Goal: Check status: Check status

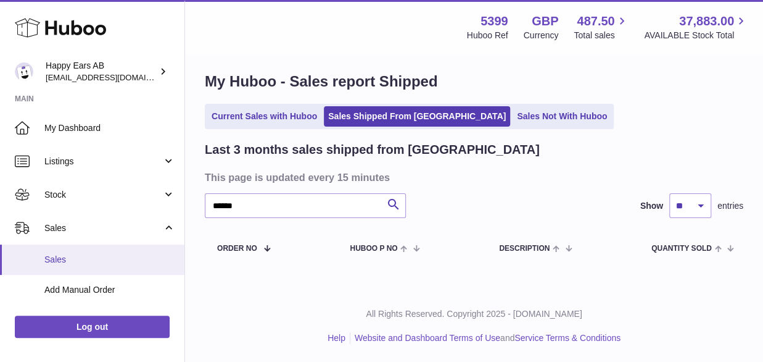
click at [60, 262] on span "Sales" at bounding box center [109, 260] width 131 height 12
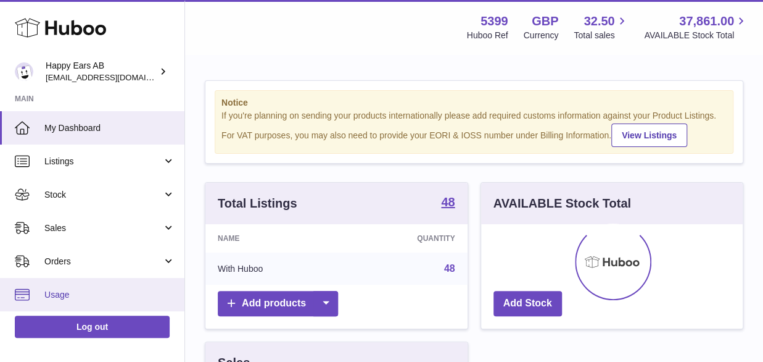
scroll to position [192, 262]
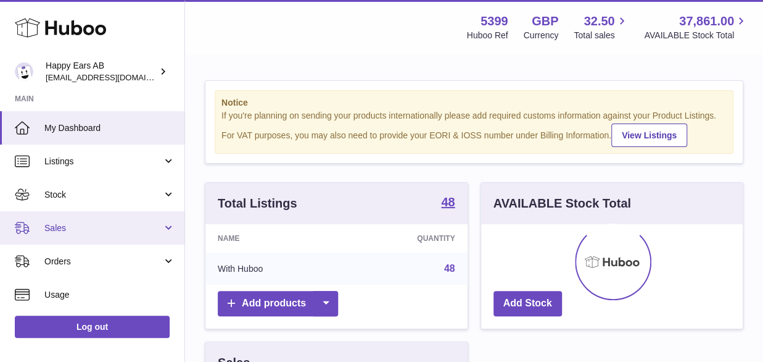
click at [53, 215] on link "Sales" at bounding box center [92, 227] width 184 height 33
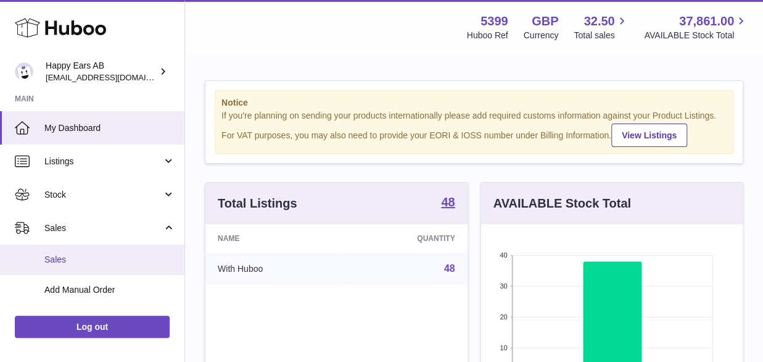
click at [51, 252] on link "Sales" at bounding box center [92, 259] width 184 height 30
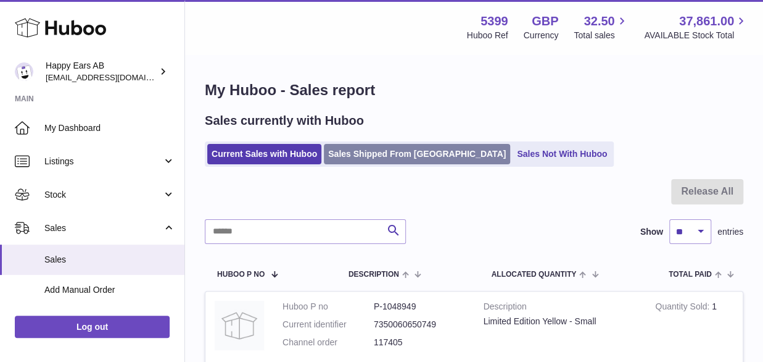
click at [370, 163] on link "Sales Shipped From [GEOGRAPHIC_DATA]" at bounding box center [417, 154] width 186 height 20
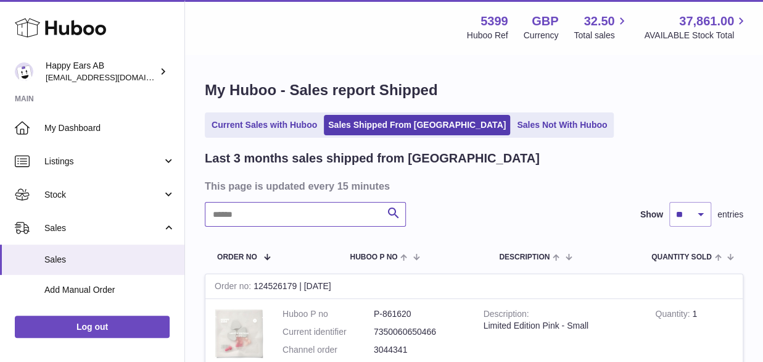
paste input "*******"
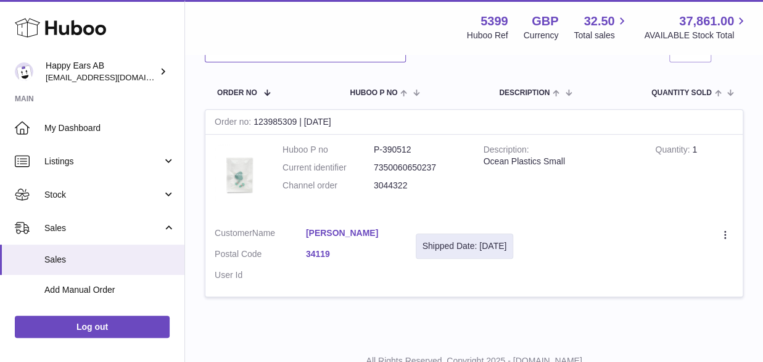
scroll to position [185, 0]
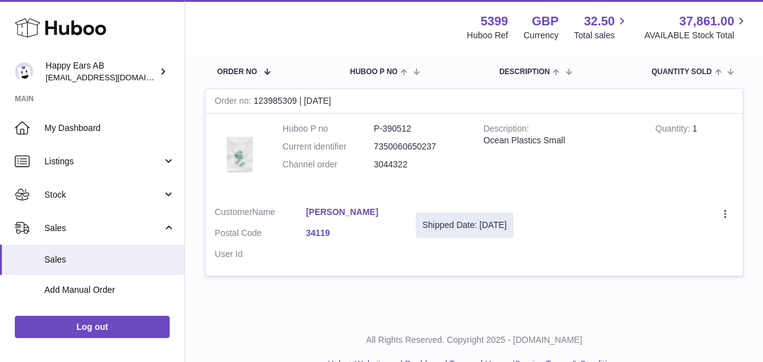
type input "*******"
click at [475, 281] on tbody "Order no 123985309 | 2nd Sep Huboo P no P-390512 Current identifier 73500606502…" at bounding box center [474, 189] width 539 height 202
click at [730, 210] on icon at bounding box center [726, 215] width 14 height 12
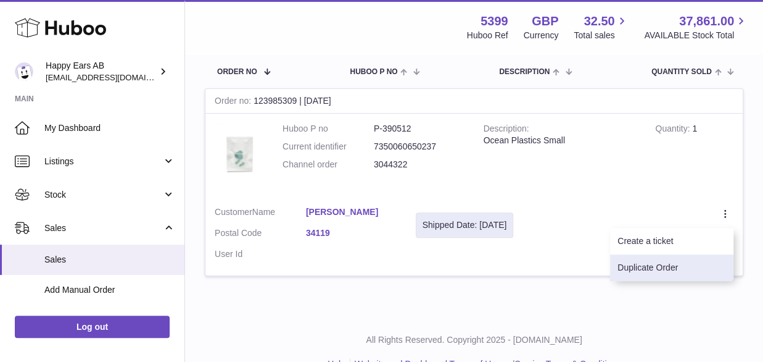
click at [686, 257] on li "Duplicate Order" at bounding box center [671, 267] width 123 height 27
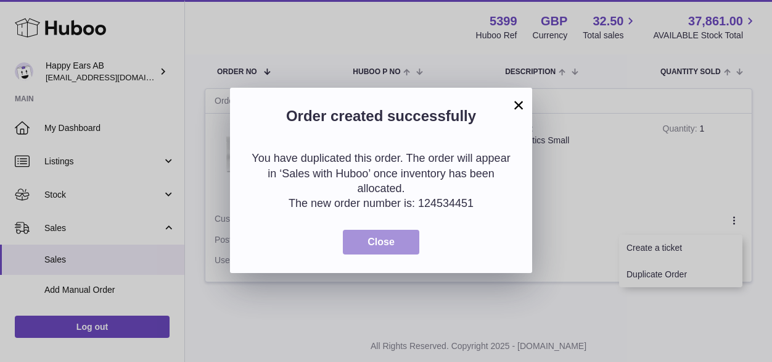
click at [416, 244] on button "Close" at bounding box center [381, 241] width 76 height 25
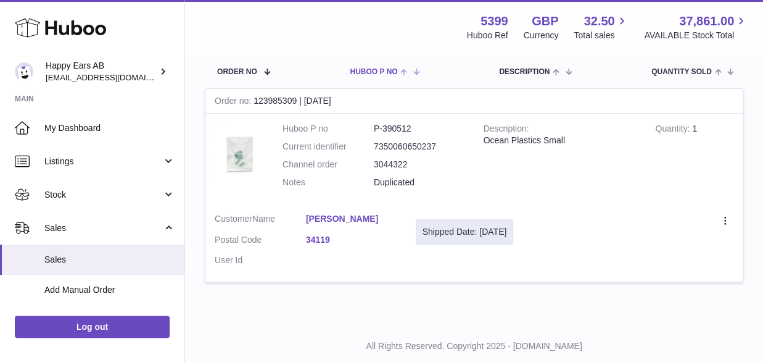
scroll to position [0, 0]
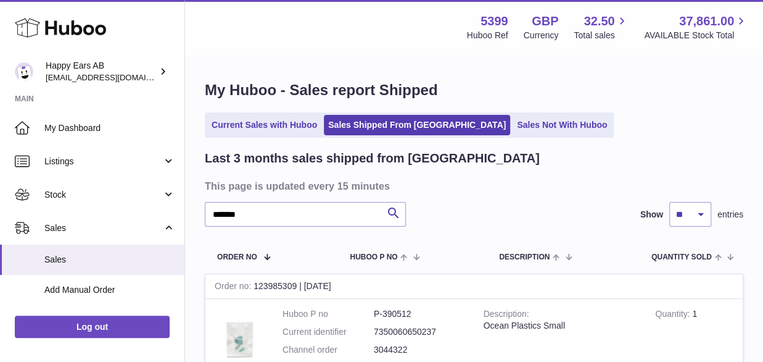
click at [227, 140] on div "My Huboo - Sales report Shipped Current Sales with Huboo Sales Shipped From Hub…" at bounding box center [474, 281] width 578 height 451
click at [230, 126] on link "Current Sales with Huboo" at bounding box center [264, 125] width 114 height 20
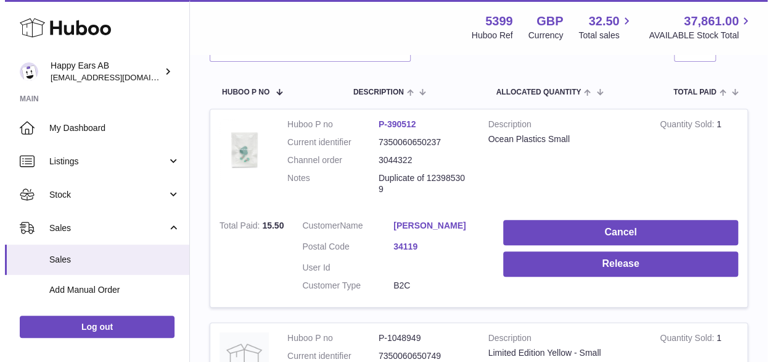
scroll to position [185, 0]
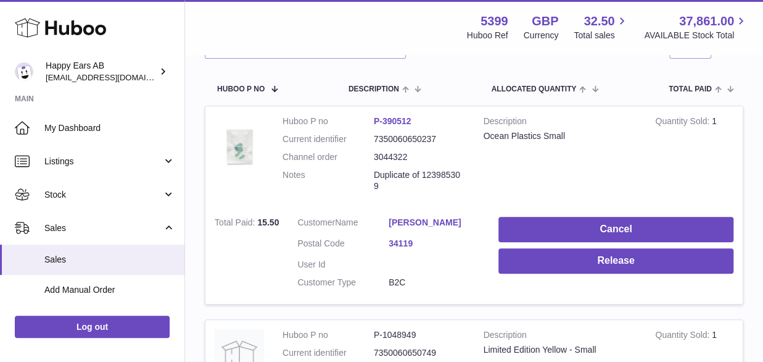
click at [423, 224] on link "Amelie Mohr" at bounding box center [434, 223] width 91 height 12
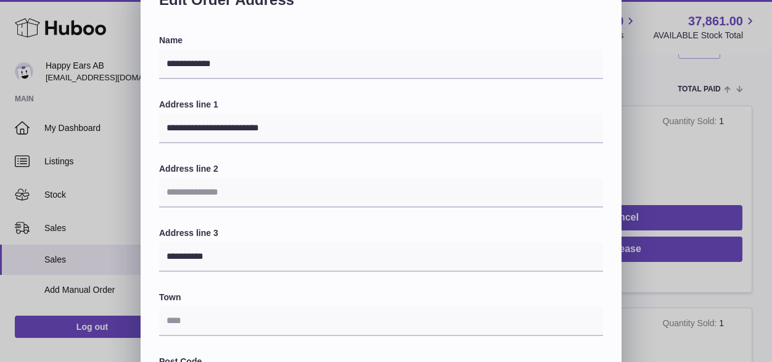
scroll to position [123, 0]
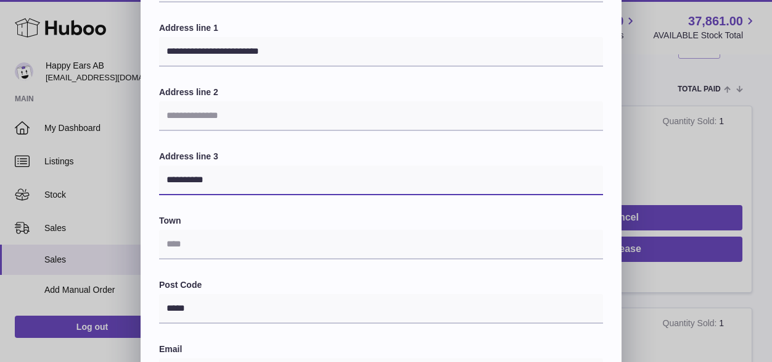
drag, startPoint x: 236, startPoint y: 178, endPoint x: -7, endPoint y: 178, distance: 243.1
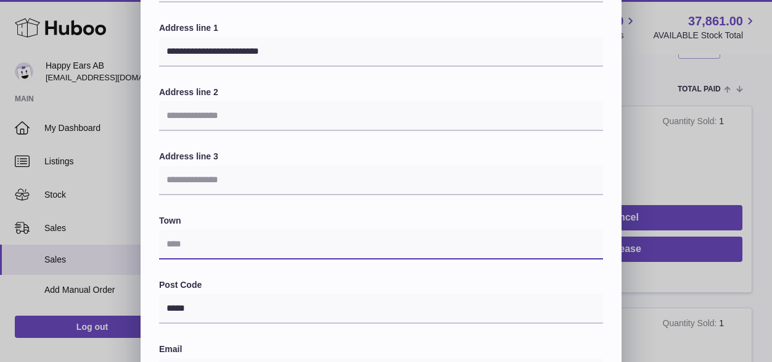
click at [200, 234] on input "text" at bounding box center [381, 244] width 444 height 30
paste input "******"
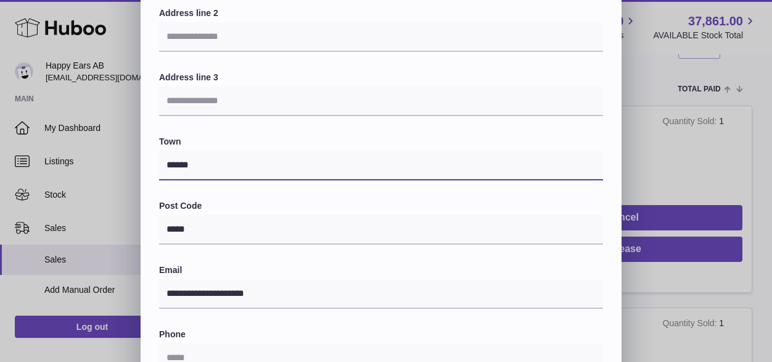
scroll to position [308, 0]
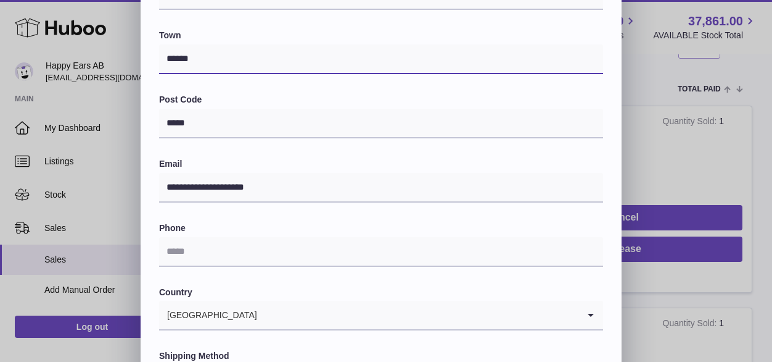
type input "******"
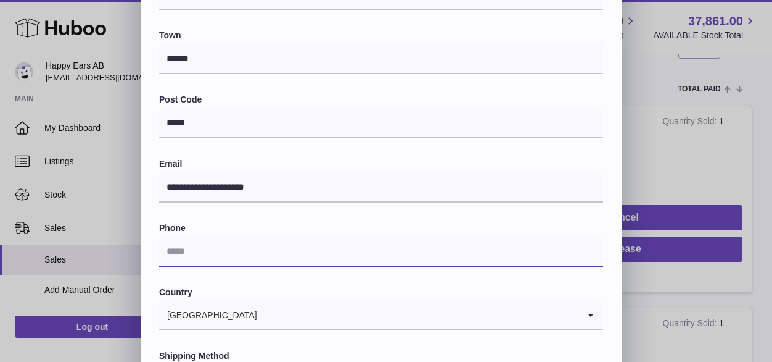
click at [278, 258] on input "text" at bounding box center [381, 252] width 444 height 30
type input "*"
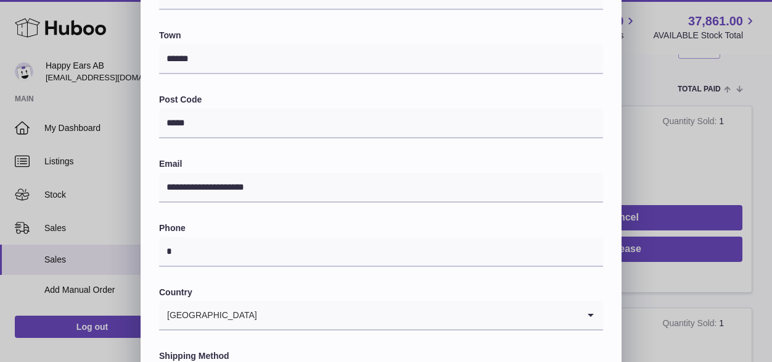
click at [294, 286] on label "Country" at bounding box center [381, 292] width 444 height 12
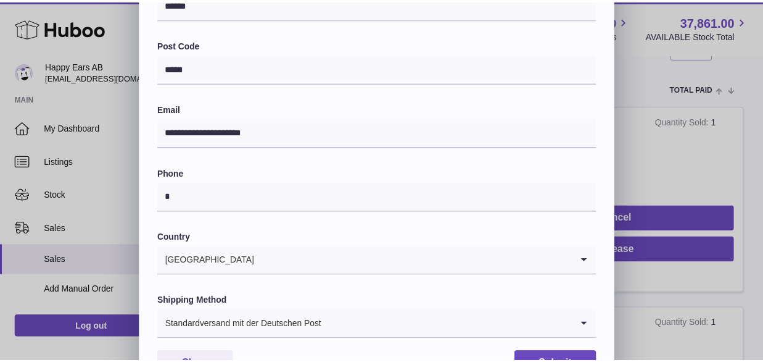
scroll to position [416, 0]
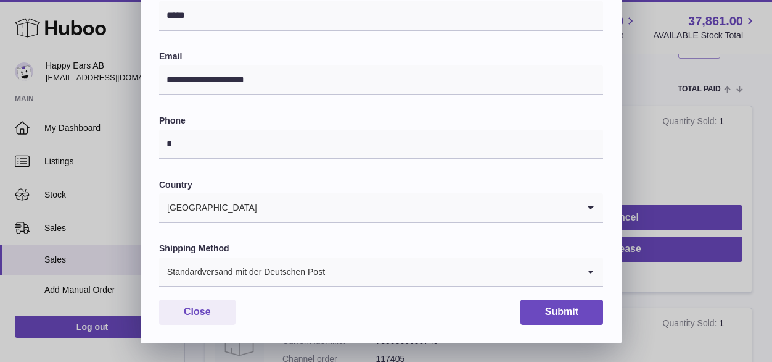
click at [264, 263] on div "Standardversand mit der Deutschen Post" at bounding box center [368, 271] width 419 height 28
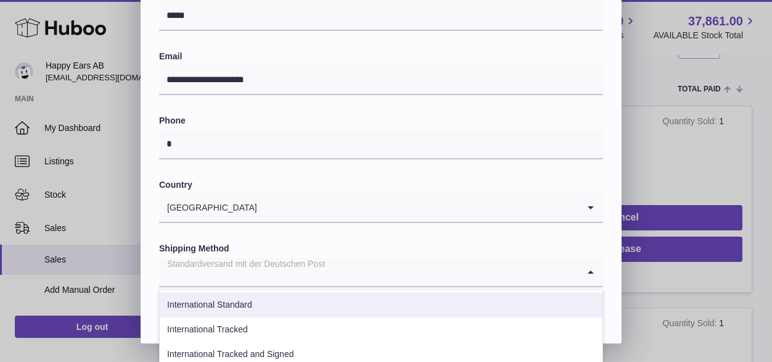
click at [252, 304] on li "International Standard" at bounding box center [381, 304] width 443 height 25
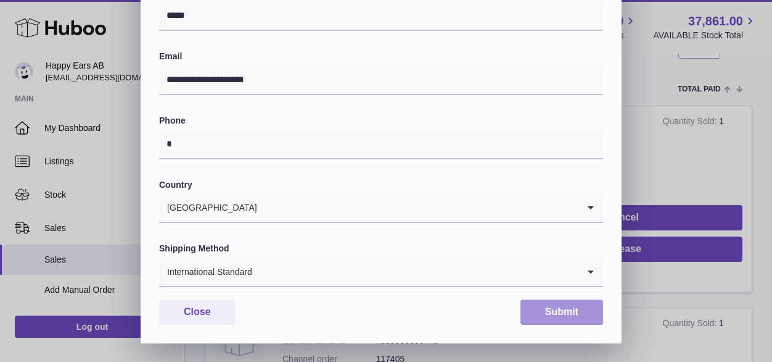
click at [603, 319] on div "**********" at bounding box center [381, 4] width 481 height 677
click at [560, 309] on button "Submit" at bounding box center [562, 311] width 83 height 25
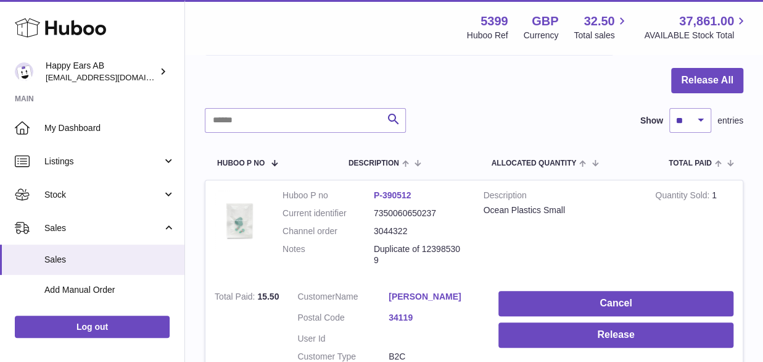
scroll to position [185, 0]
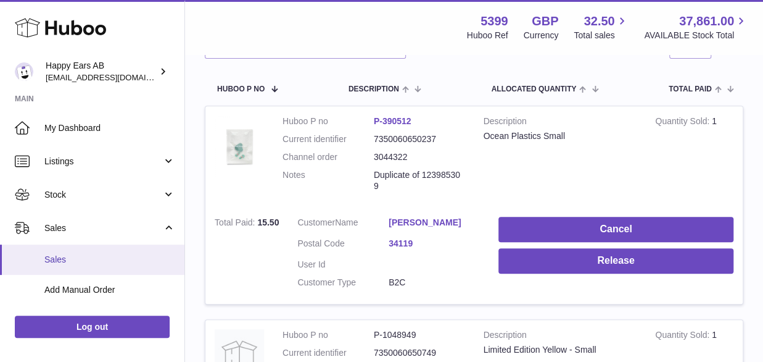
click at [49, 255] on span "Sales" at bounding box center [109, 260] width 131 height 12
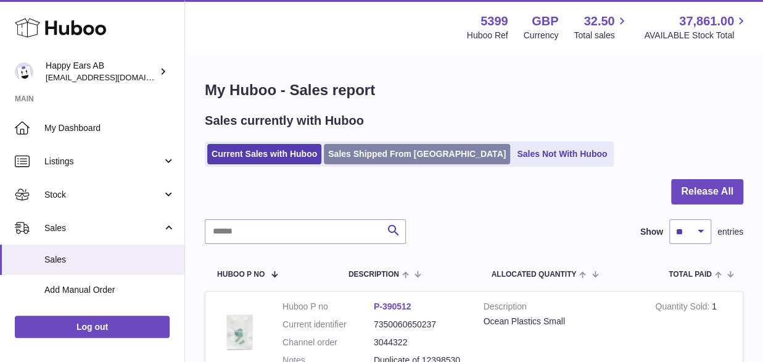
click at [339, 151] on link "Sales Shipped From [GEOGRAPHIC_DATA]" at bounding box center [417, 154] width 186 height 20
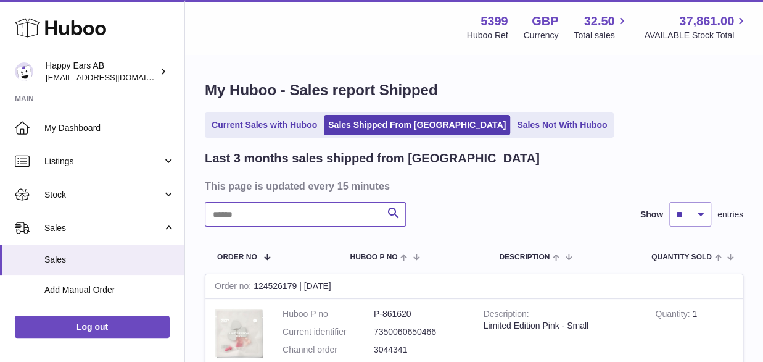
click at [290, 213] on input "text" at bounding box center [305, 214] width 201 height 25
paste input "*******"
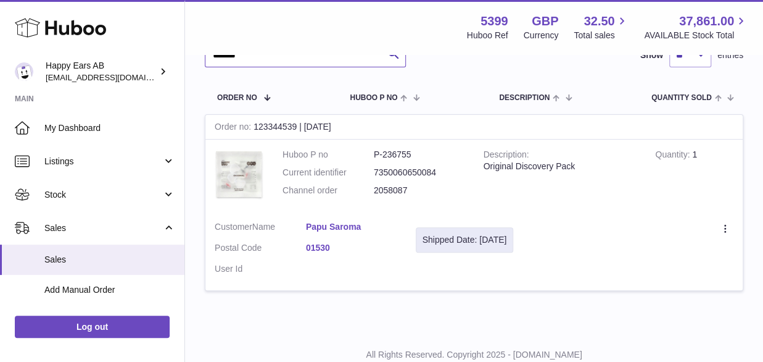
scroll to position [200, 0]
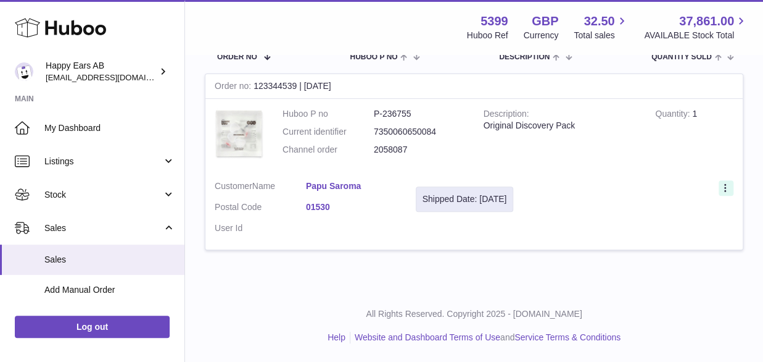
type input "*******"
click at [722, 183] on icon at bounding box center [726, 189] width 14 height 12
click at [686, 236] on li "Duplicate Order" at bounding box center [671, 241] width 123 height 27
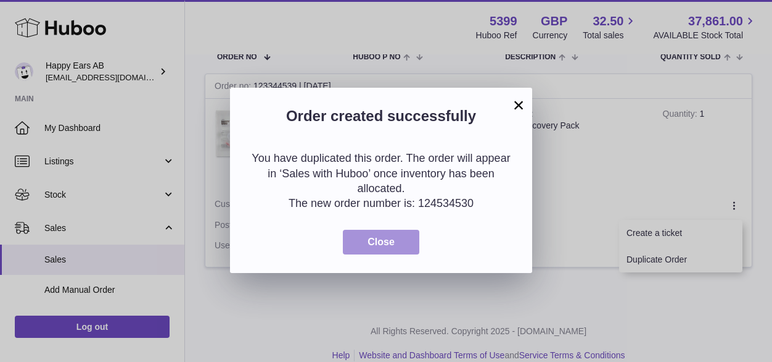
click at [367, 245] on button "Close" at bounding box center [381, 241] width 76 height 25
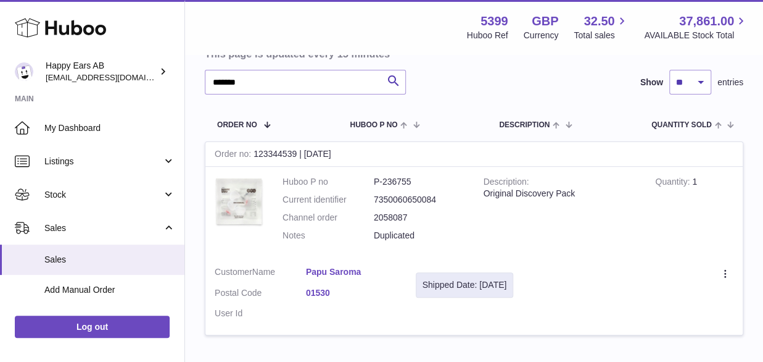
scroll to position [0, 0]
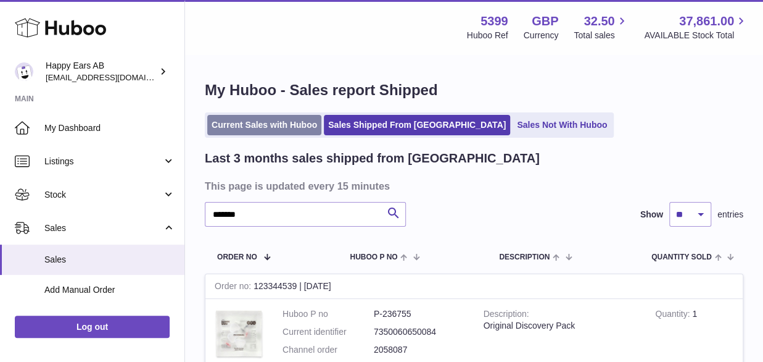
click at [258, 124] on link "Current Sales with Huboo" at bounding box center [264, 125] width 114 height 20
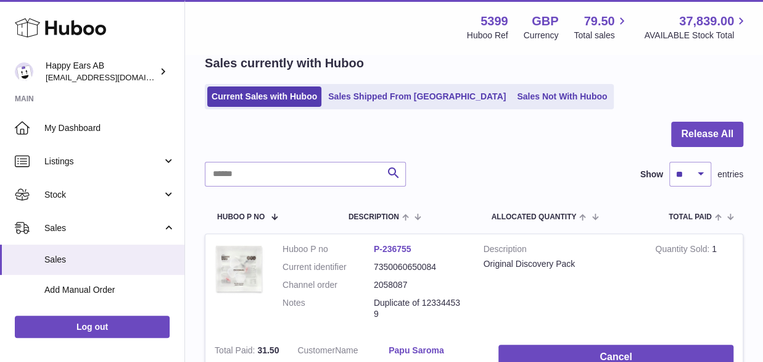
scroll to position [185, 0]
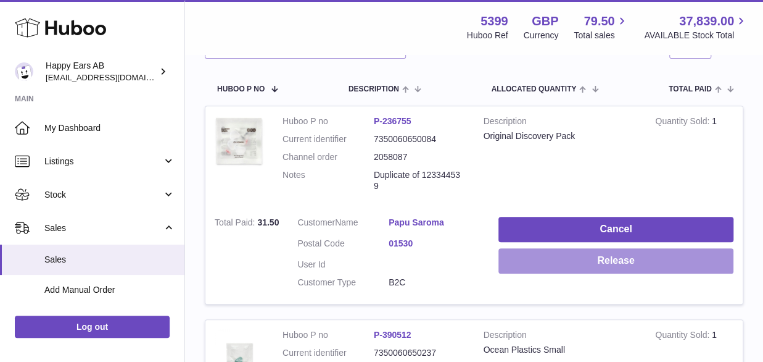
click at [588, 265] on button "Release" at bounding box center [615, 260] width 235 height 25
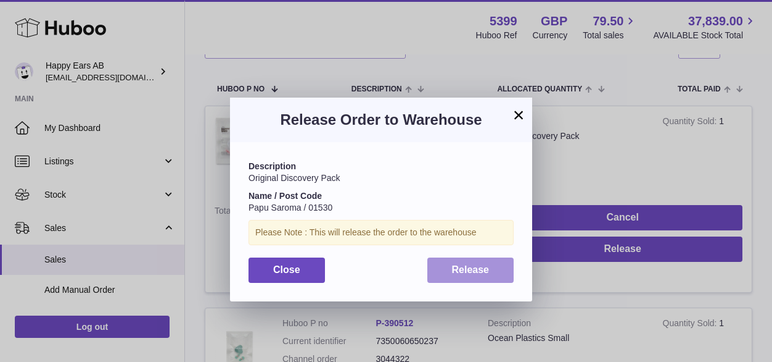
click at [499, 265] on button "Release" at bounding box center [471, 269] width 87 height 25
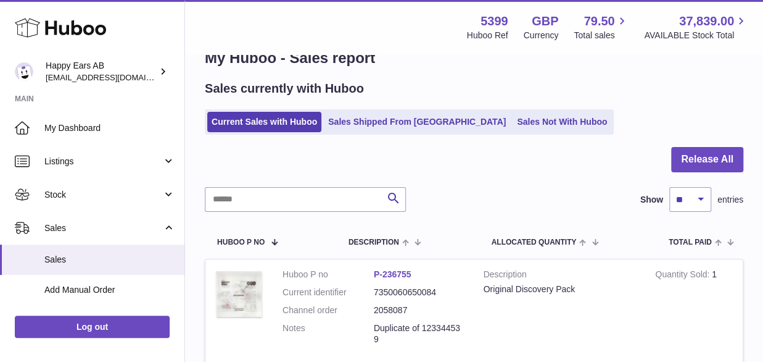
scroll to position [0, 0]
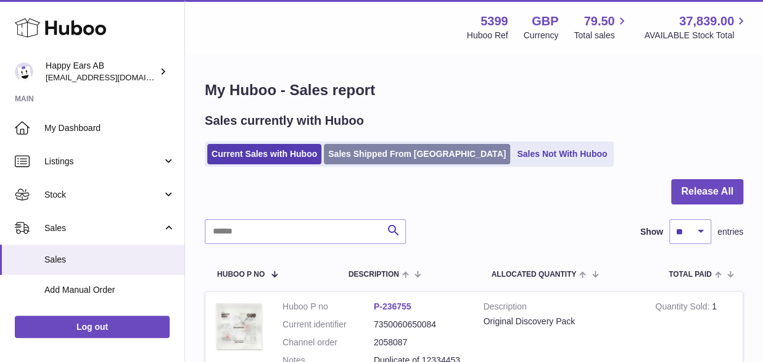
click at [377, 145] on link "Sales Shipped From [GEOGRAPHIC_DATA]" at bounding box center [417, 154] width 186 height 20
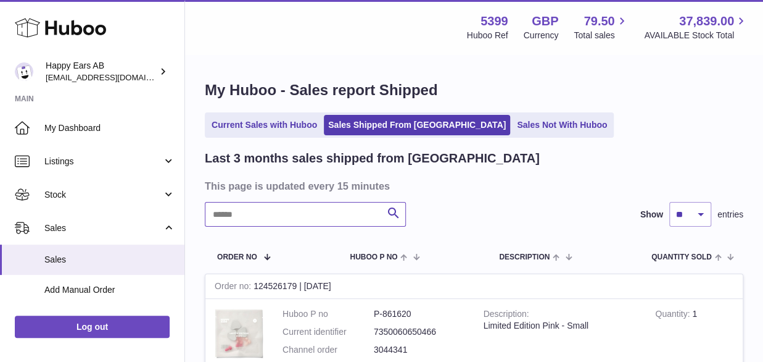
click at [308, 208] on input "text" at bounding box center [305, 214] width 201 height 25
paste input "*******"
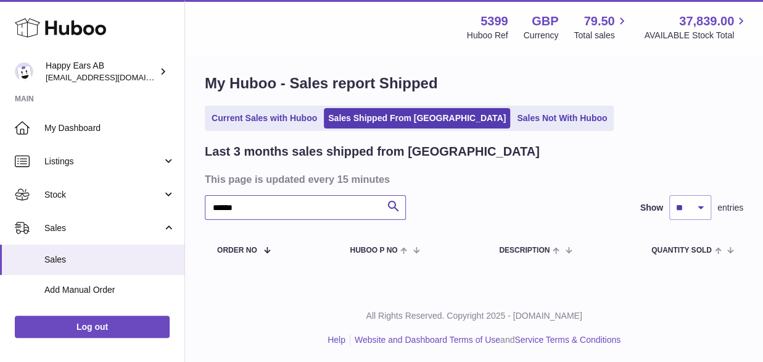
scroll to position [9, 0]
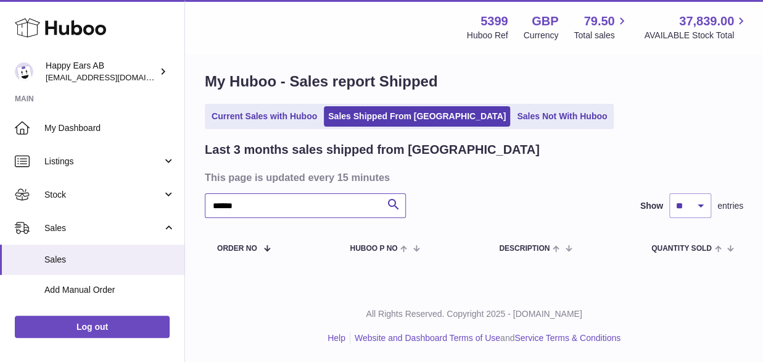
type input "******"
click at [486, 128] on ul "Current Sales with Huboo Sales Shipped From [GEOGRAPHIC_DATA] Sales Not With Hu…" at bounding box center [409, 116] width 409 height 25
click at [513, 115] on link "Sales Not With Huboo" at bounding box center [562, 116] width 99 height 20
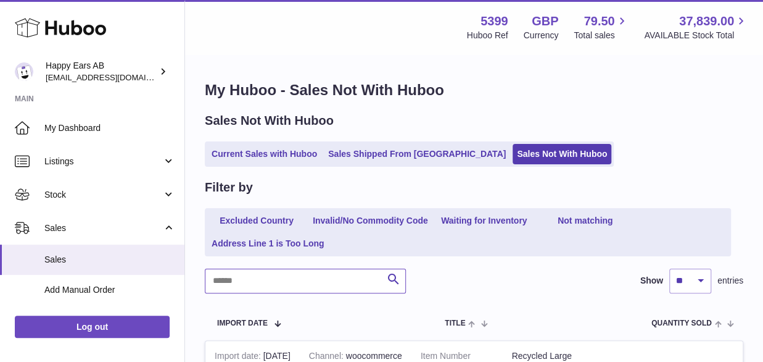
click at [284, 287] on input "text" at bounding box center [305, 280] width 201 height 25
paste input "*******"
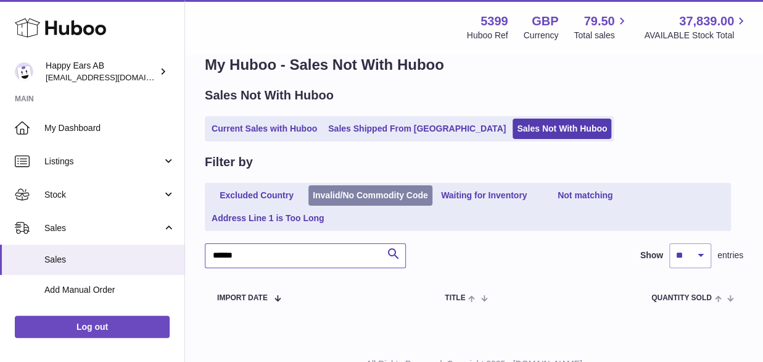
scroll to position [75, 0]
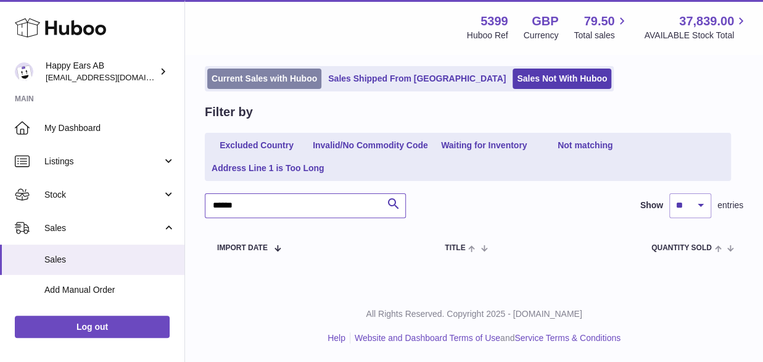
type input "******"
click at [262, 83] on link "Current Sales with Huboo" at bounding box center [264, 78] width 114 height 20
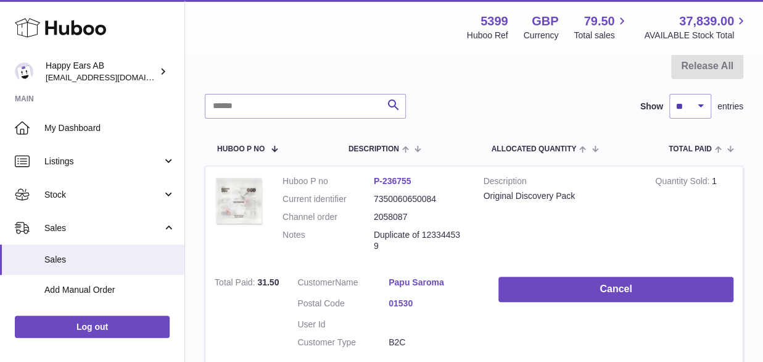
scroll to position [62, 0]
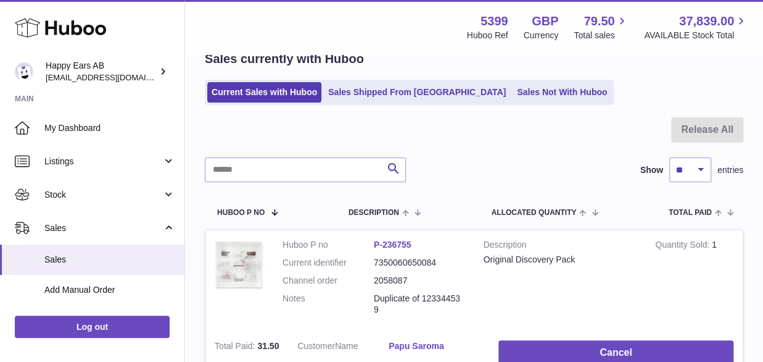
click at [422, 133] on div at bounding box center [474, 137] width 539 height 40
